Goal: Communication & Community: Answer question/provide support

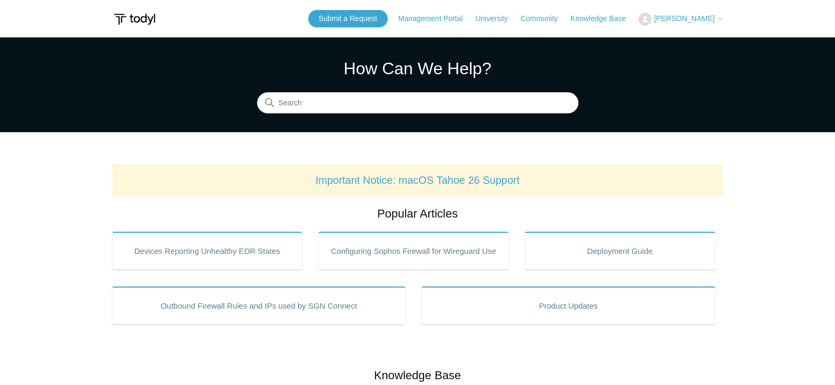
click at [698, 16] on span "[PERSON_NAME]" at bounding box center [684, 18] width 61 height 8
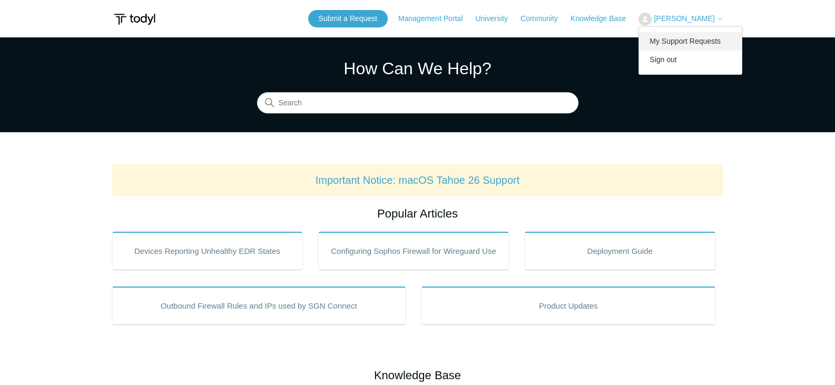
click at [696, 43] on link "My Support Requests" at bounding box center [690, 41] width 103 height 18
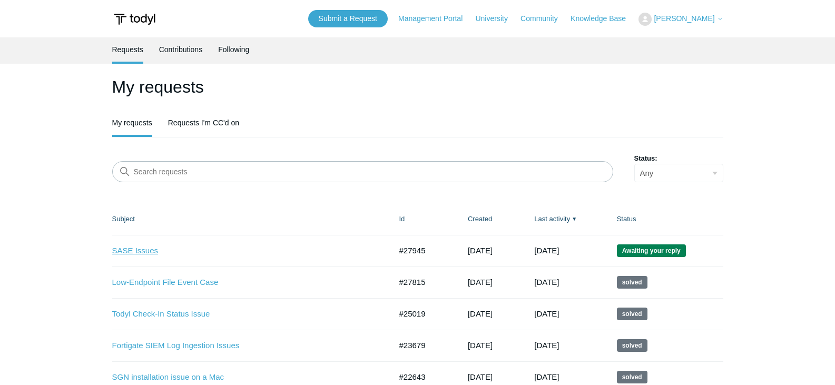
click at [132, 248] on link "SASE Issues" at bounding box center [244, 251] width 264 height 12
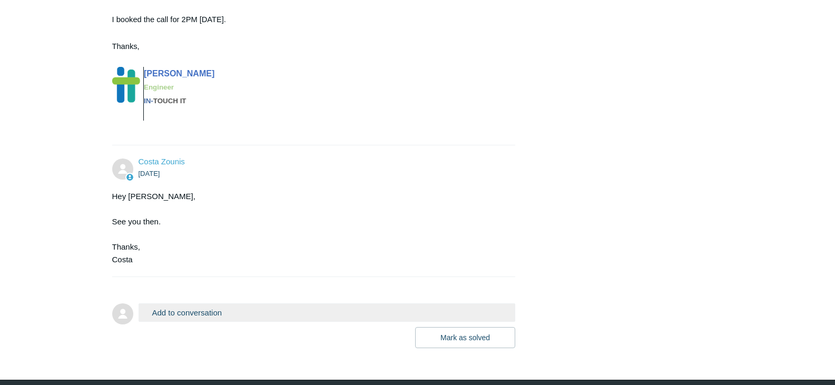
scroll to position [4251, 0]
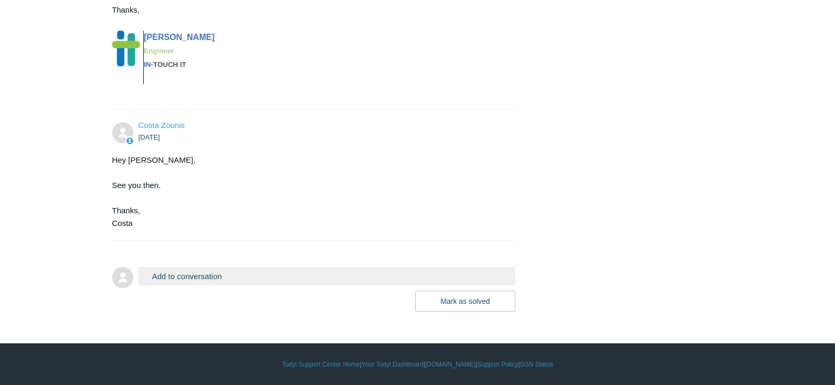
click at [227, 271] on button "Add to conversation" at bounding box center [327, 276] width 377 height 18
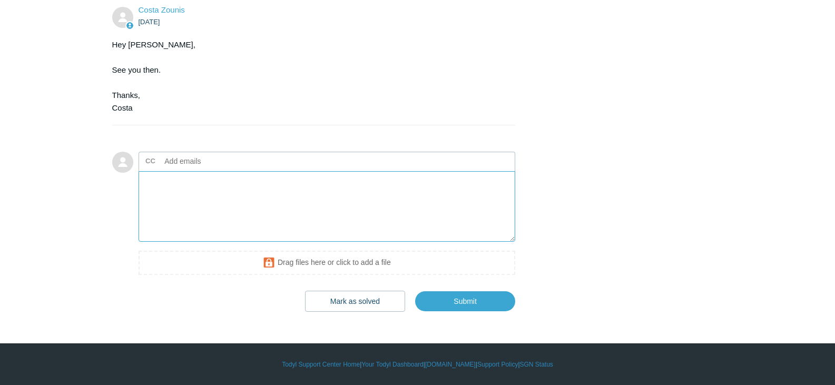
scroll to position [4366, 0]
type textarea "H"
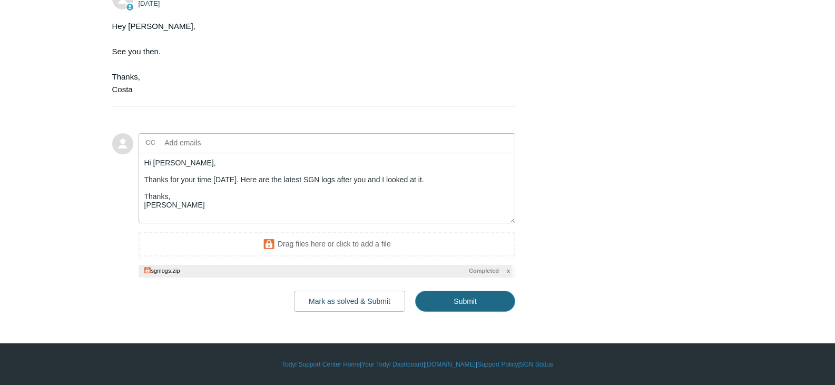
click at [467, 312] on input "Submit" at bounding box center [465, 301] width 100 height 21
type textarea "Hi Costa, Thanks for your time today. Here are the latest SGN logs after you an…"
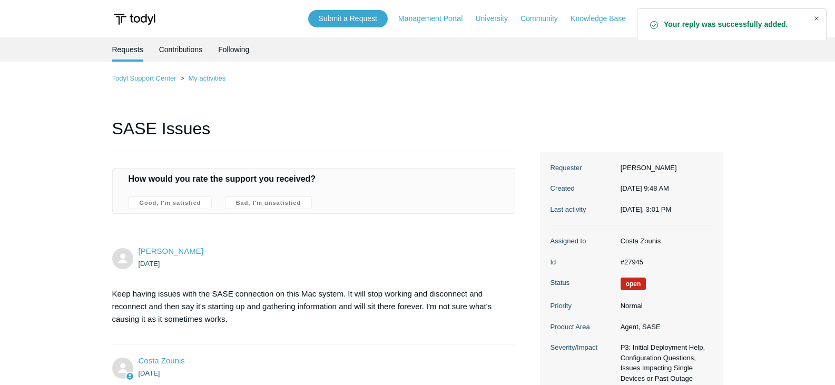
click at [819, 18] on div "Close" at bounding box center [817, 18] width 15 height 15
click at [719, 15] on span "[PERSON_NAME]" at bounding box center [688, 18] width 69 height 8
click at [688, 60] on link "Sign out" at bounding box center [690, 60] width 103 height 18
